Goal: Task Accomplishment & Management: Complete application form

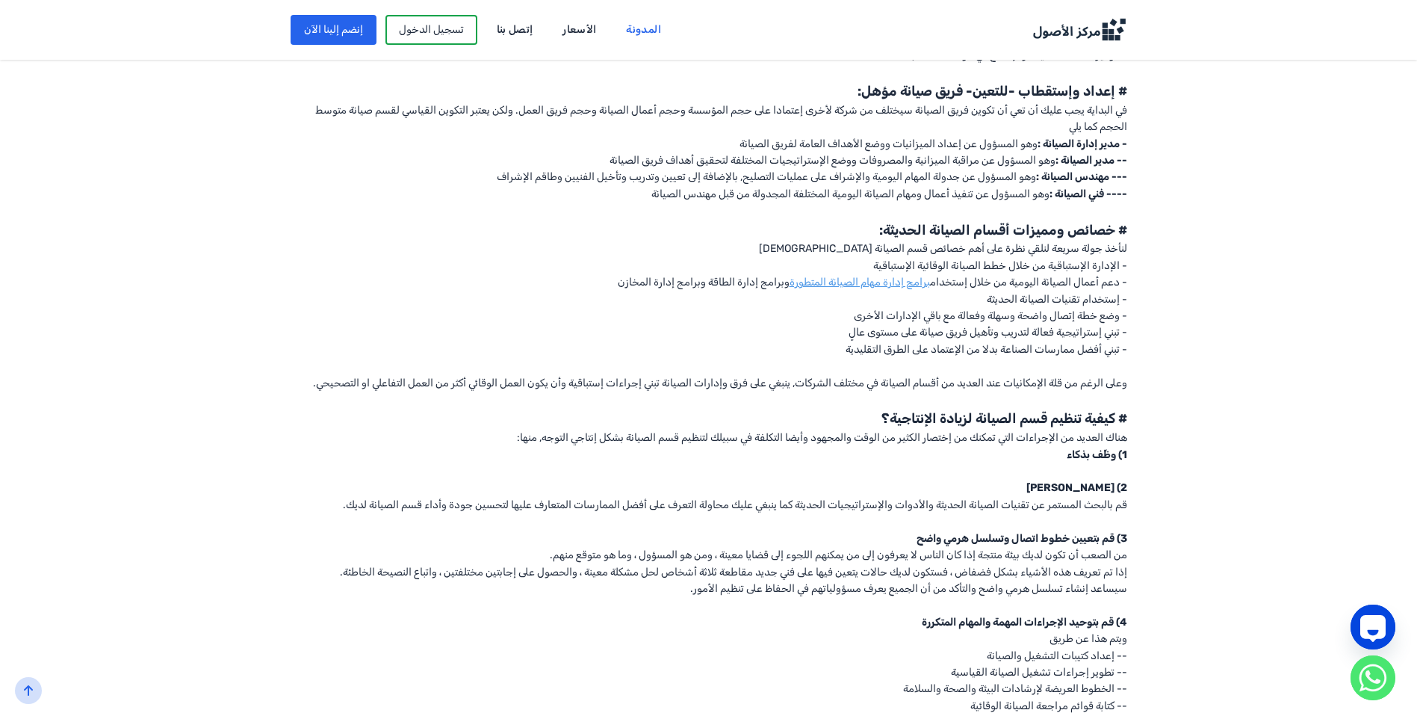
scroll to position [971, 0]
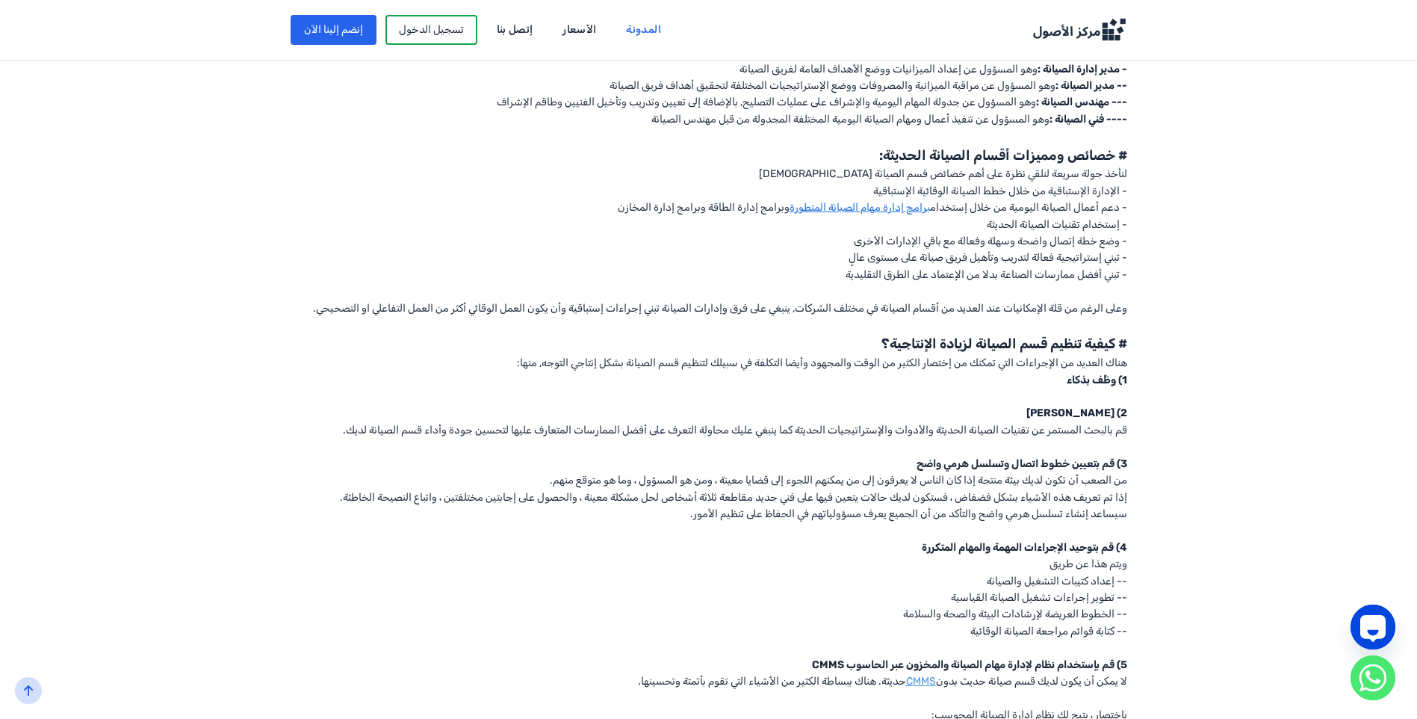
click at [821, 211] on link "برامج إدارة مهام الصيانة المتطورة" at bounding box center [860, 207] width 140 height 13
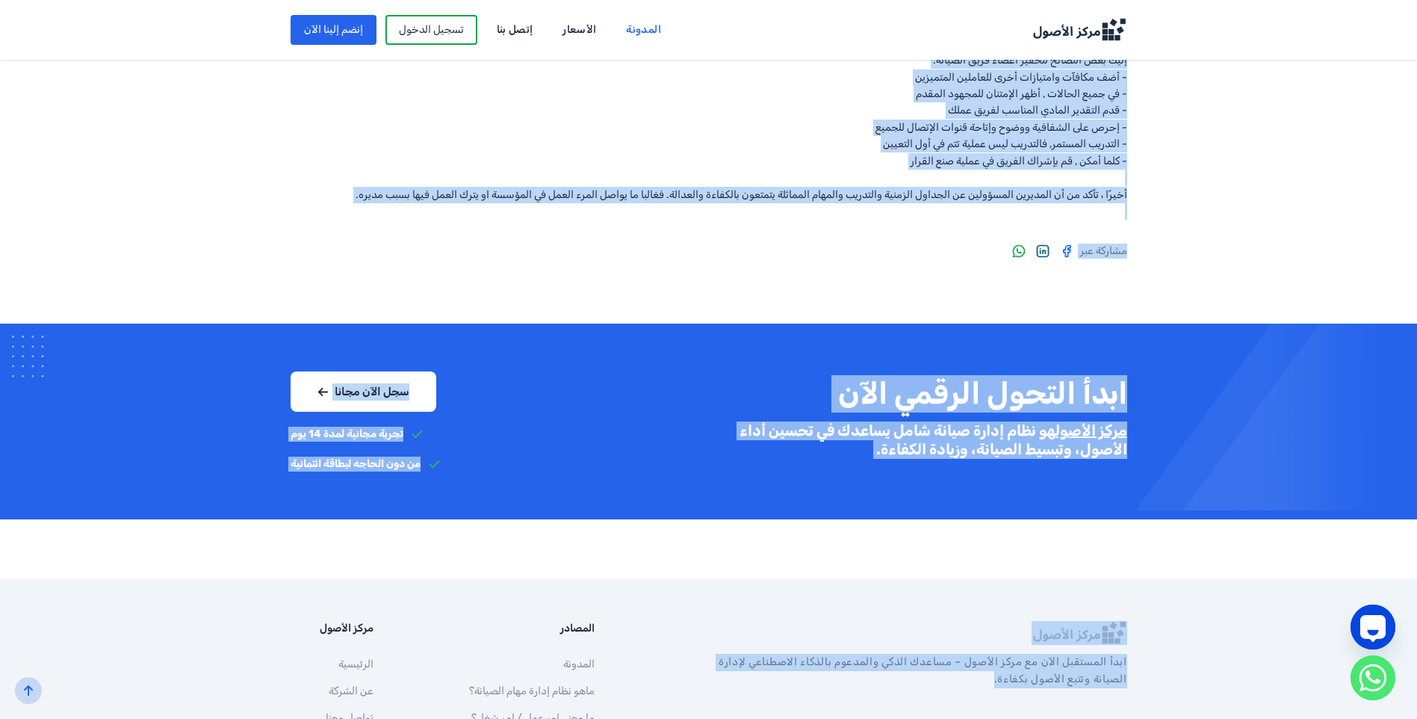
scroll to position [1868, 0]
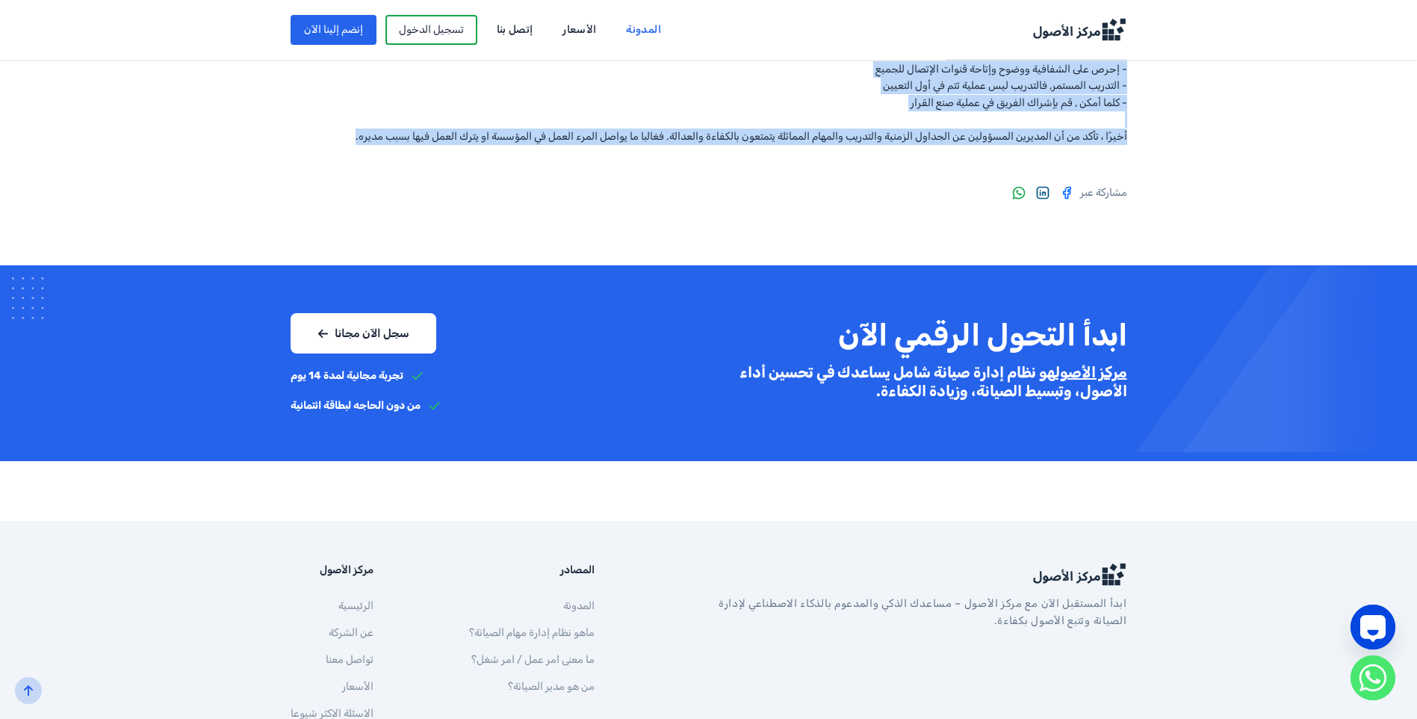
drag, startPoint x: 1141, startPoint y: 205, endPoint x: 188, endPoint y: 143, distance: 954.7
copy body "lor ipsu dolors ametc adipisc elitsed Doeius Tempo 15 incid, 0276 · 4 utlab etd…"
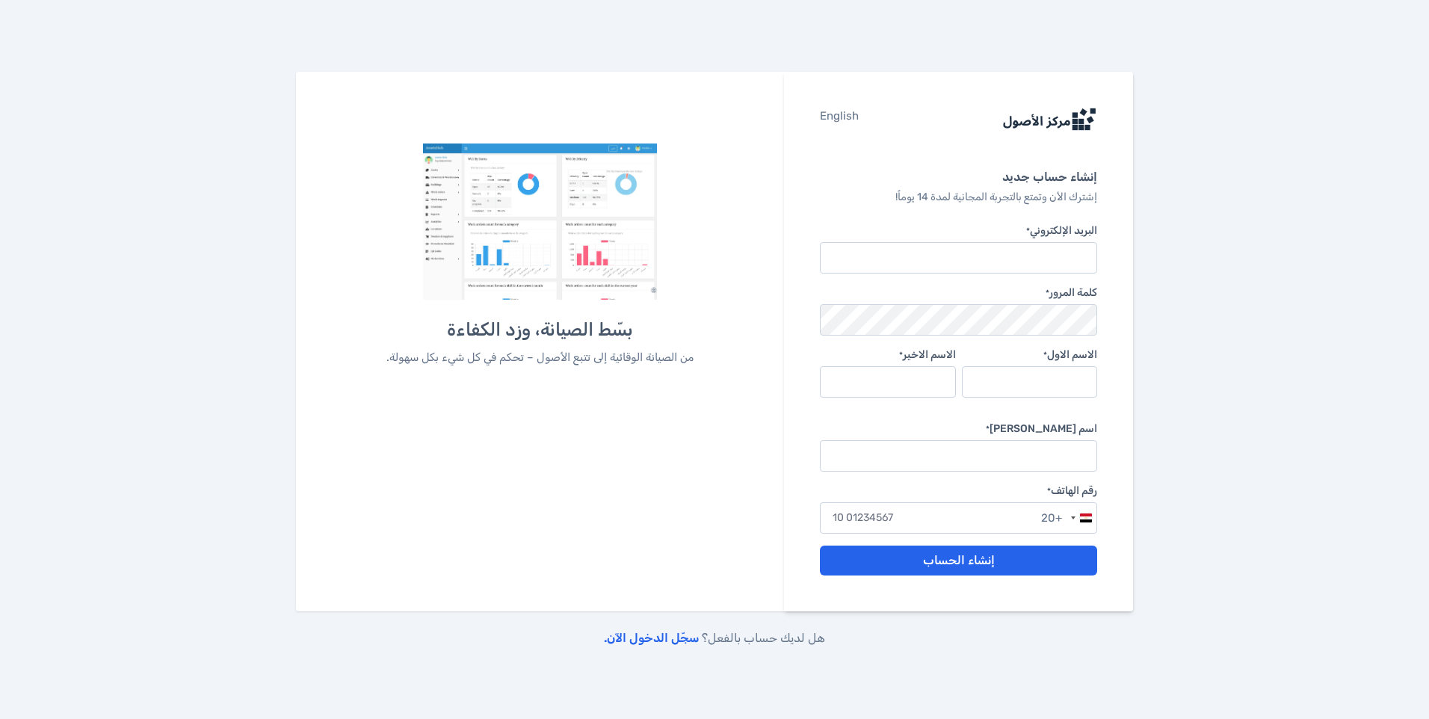
click at [490, 210] on img at bounding box center [540, 221] width 235 height 157
click at [494, 344] on div "بسّط الصيانة، وزد الكفاءة من الصيانة الوقائية إلى تتبع الأصول – تحكم في كل شيء …" at bounding box center [539, 366] width 391 height 96
click at [1058, 264] on input "البريد الإلكتروني *" at bounding box center [958, 257] width 277 height 31
type input "karam.a@sharabati-denim.com"
click at [1042, 383] on input "الاسم الاول *" at bounding box center [1029, 381] width 135 height 31
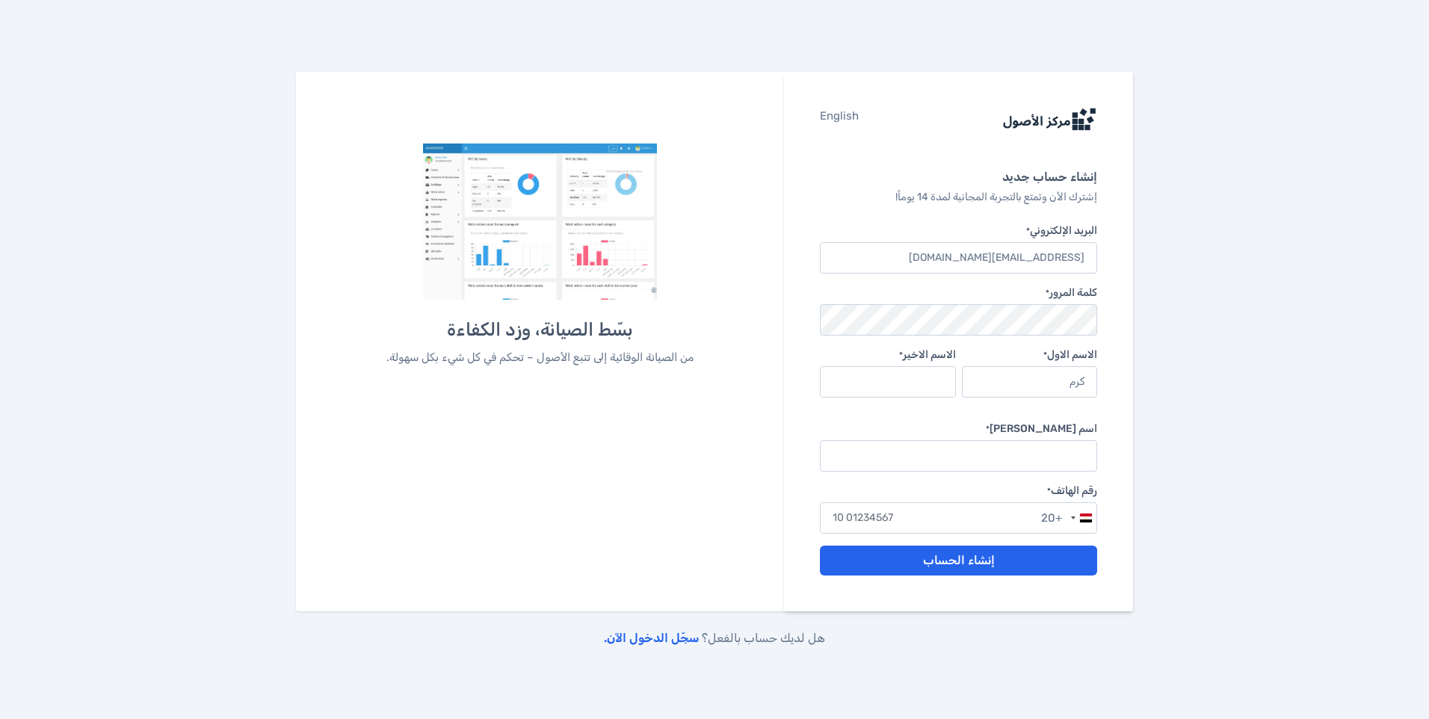
type input "كرم"
click at [942, 380] on input "الاسم الاخير *" at bounding box center [887, 381] width 135 height 31
type input "ابو السعود"
click at [1064, 454] on input "اسم الشركة *" at bounding box center [958, 455] width 277 height 31
type input "الرباعية"
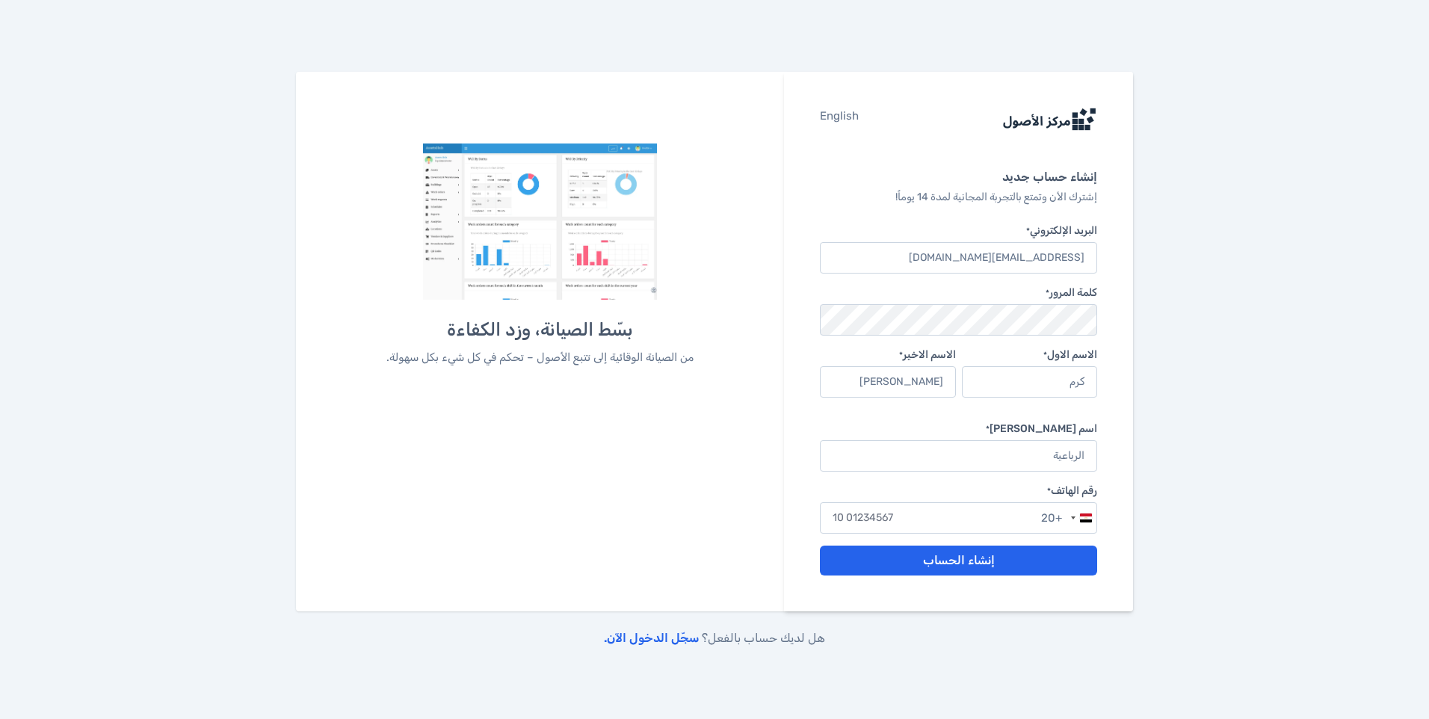
click at [1033, 520] on input "text" at bounding box center [958, 517] width 277 height 31
type input "01097774117"
click at [926, 569] on button "إنشاء الحساب" at bounding box center [958, 560] width 277 height 30
